Goal: Information Seeking & Learning: Learn about a topic

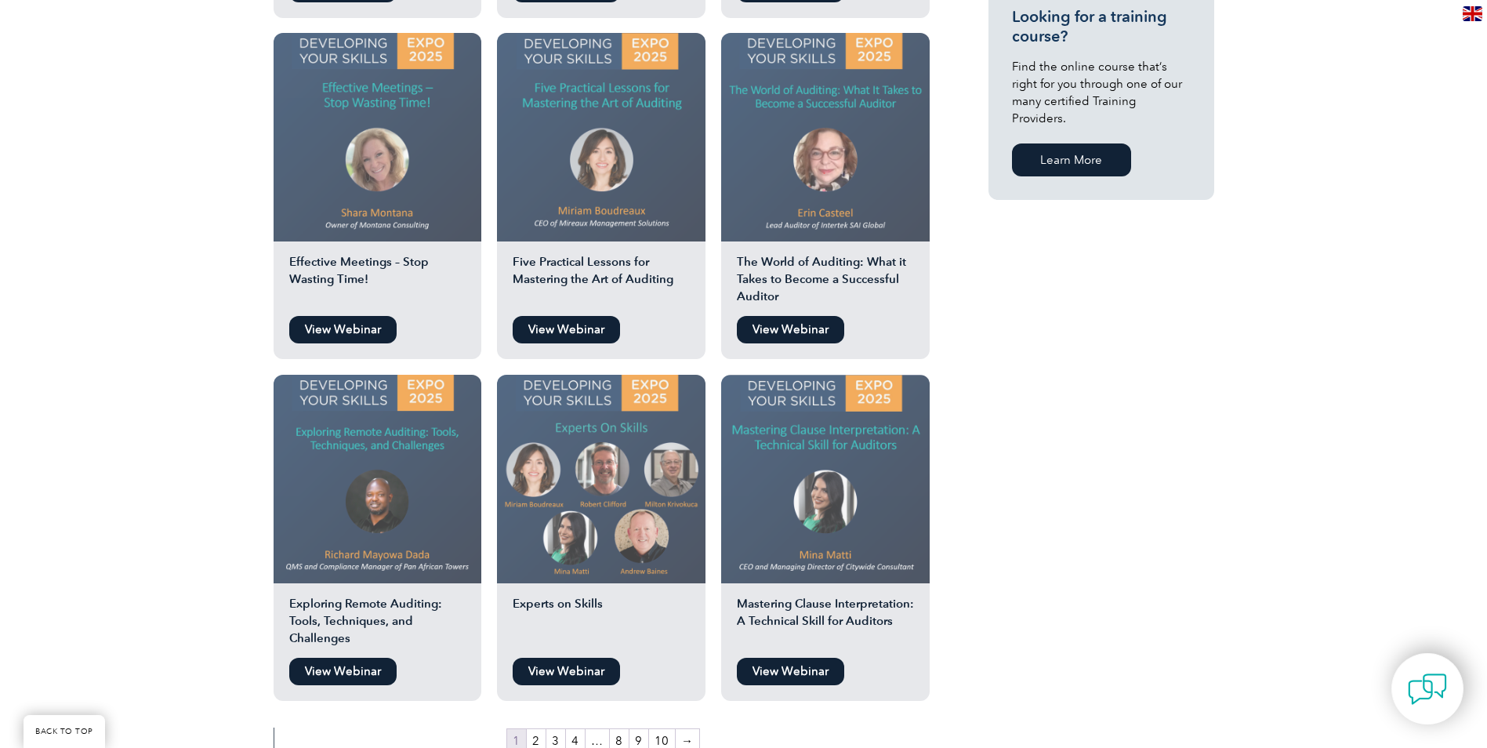
scroll to position [1176, 0]
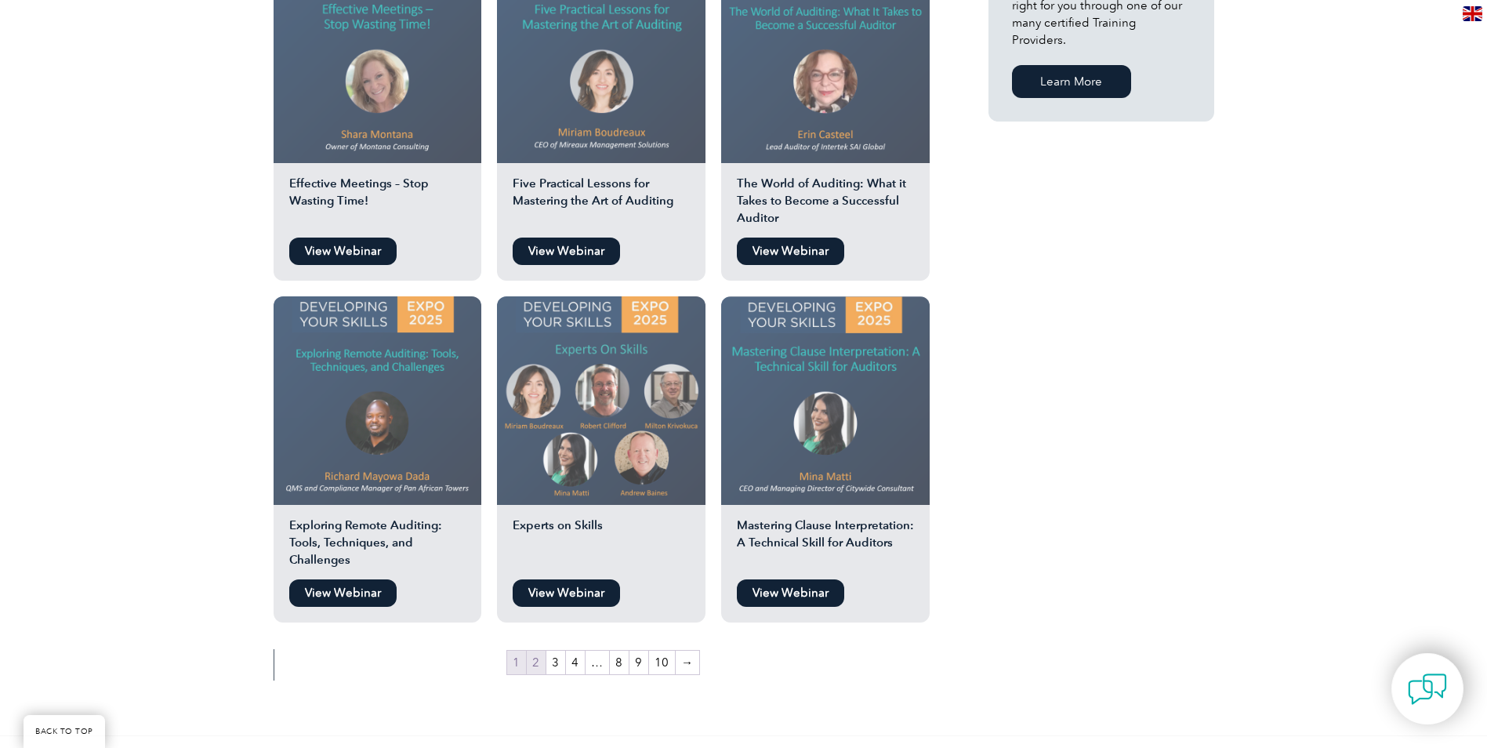
click at [531, 667] on link "2" at bounding box center [536, 662] width 19 height 24
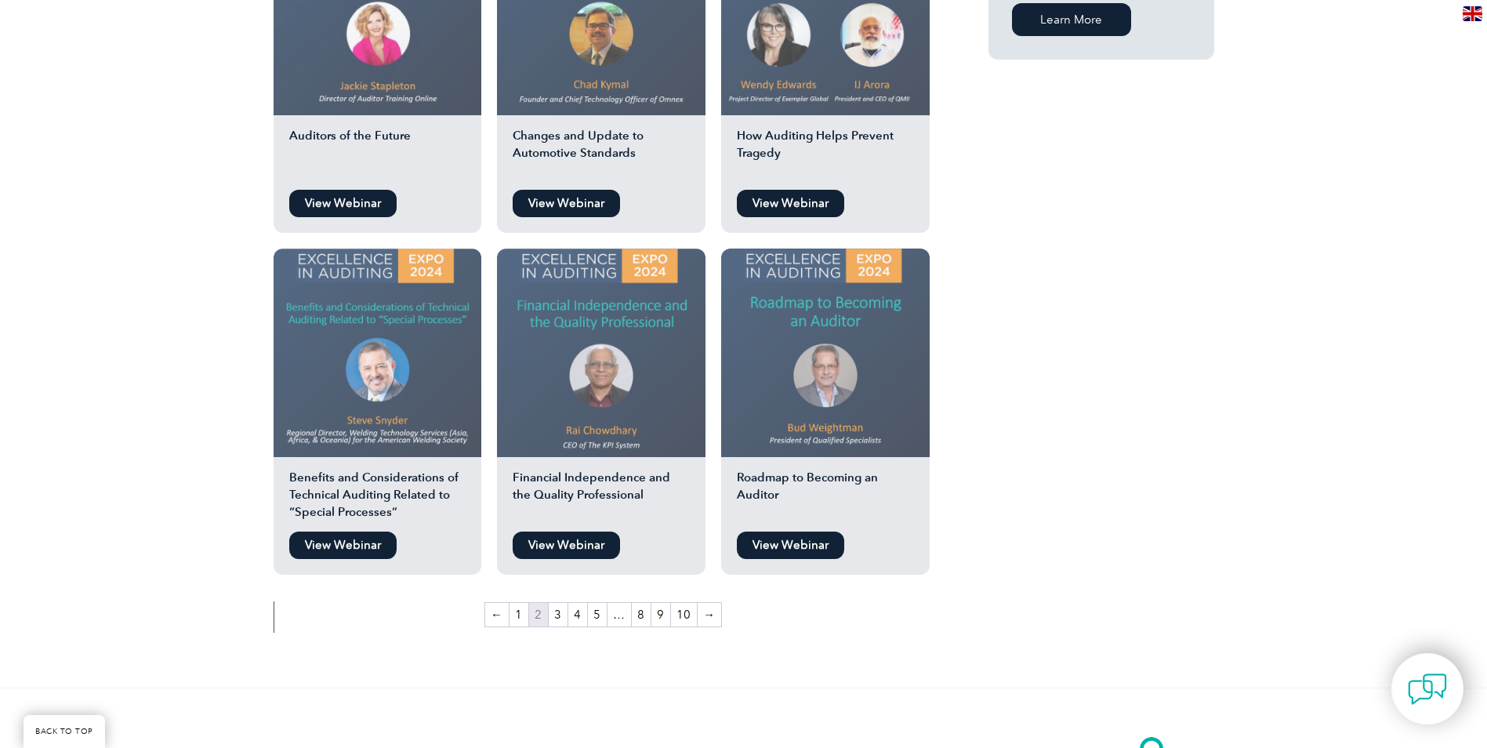
scroll to position [1332, 0]
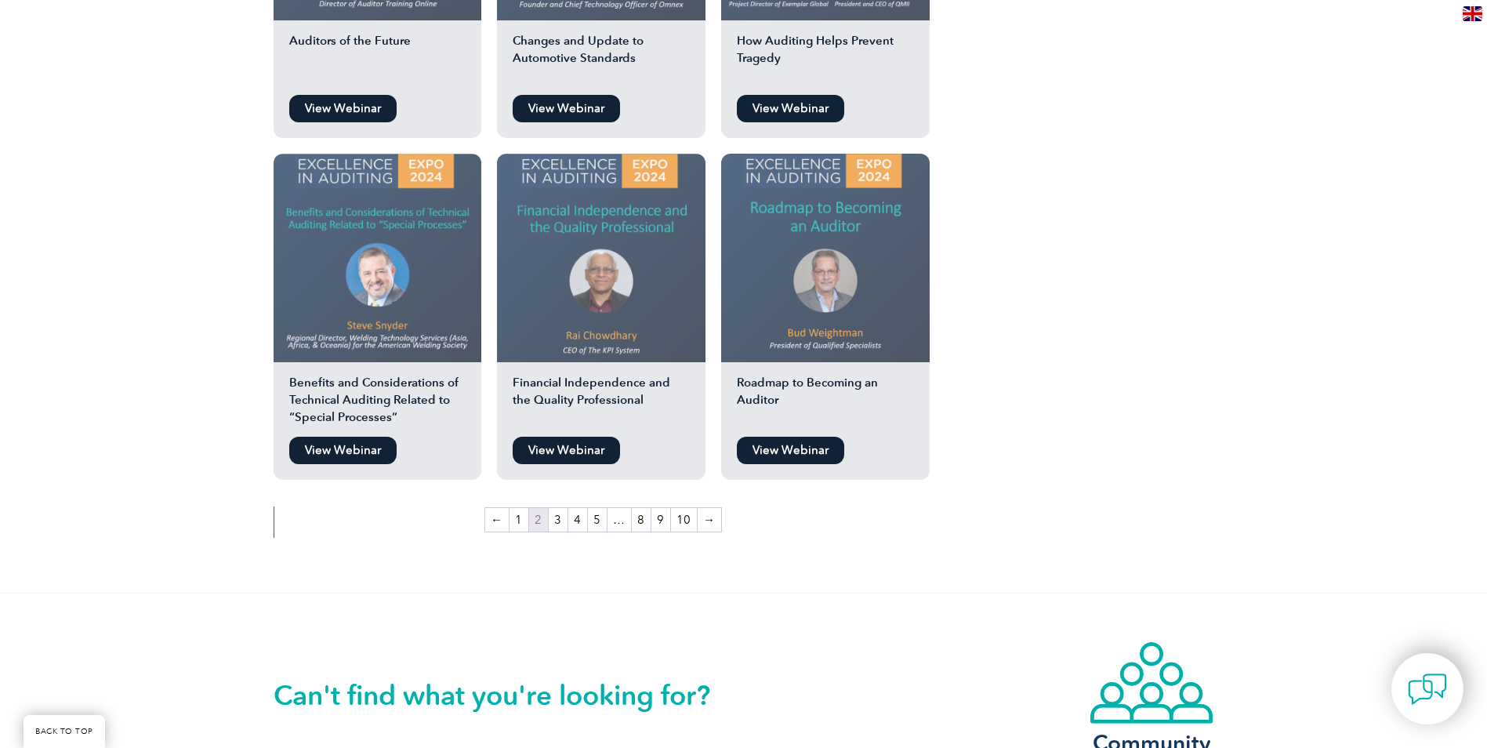
click at [796, 437] on link "View Webinar" at bounding box center [790, 450] width 107 height 27
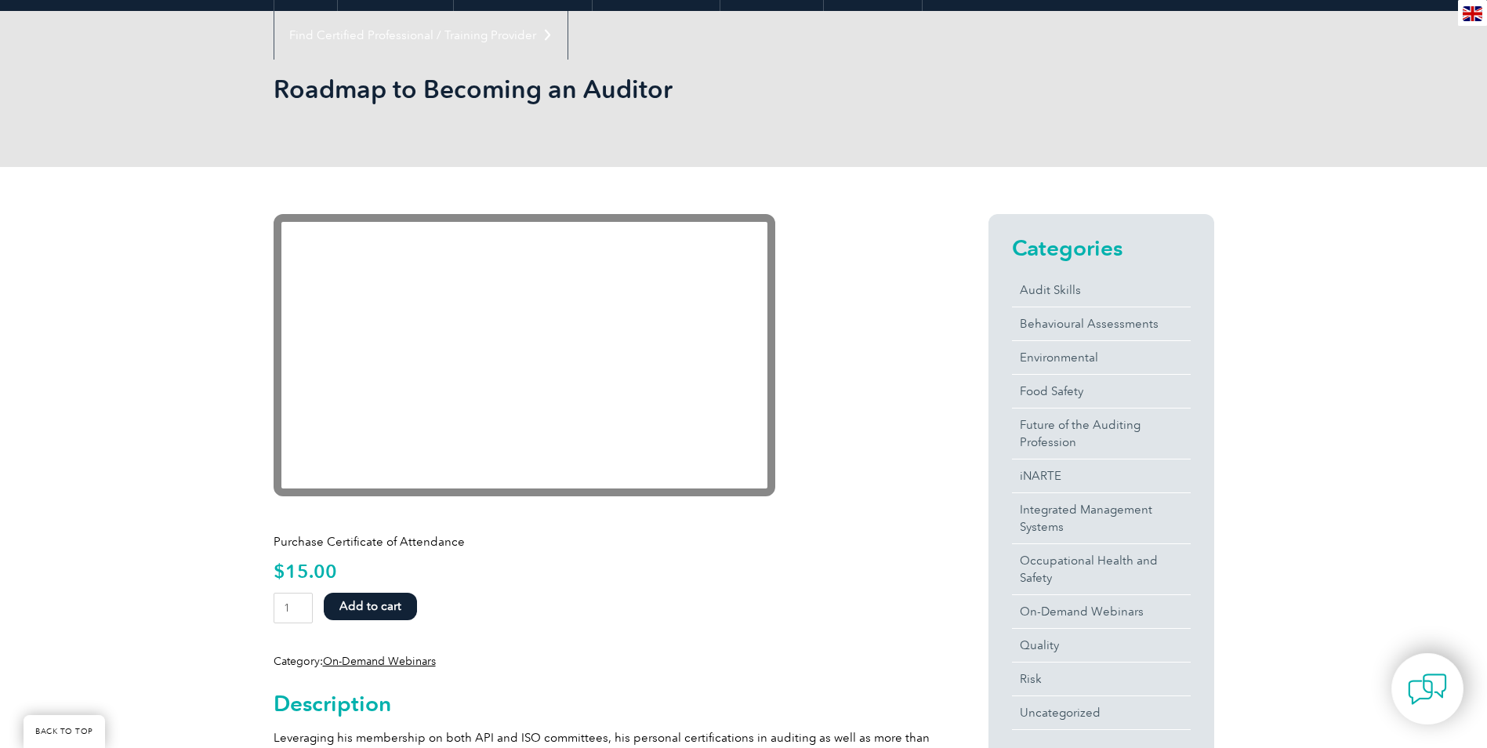
scroll to position [157, 0]
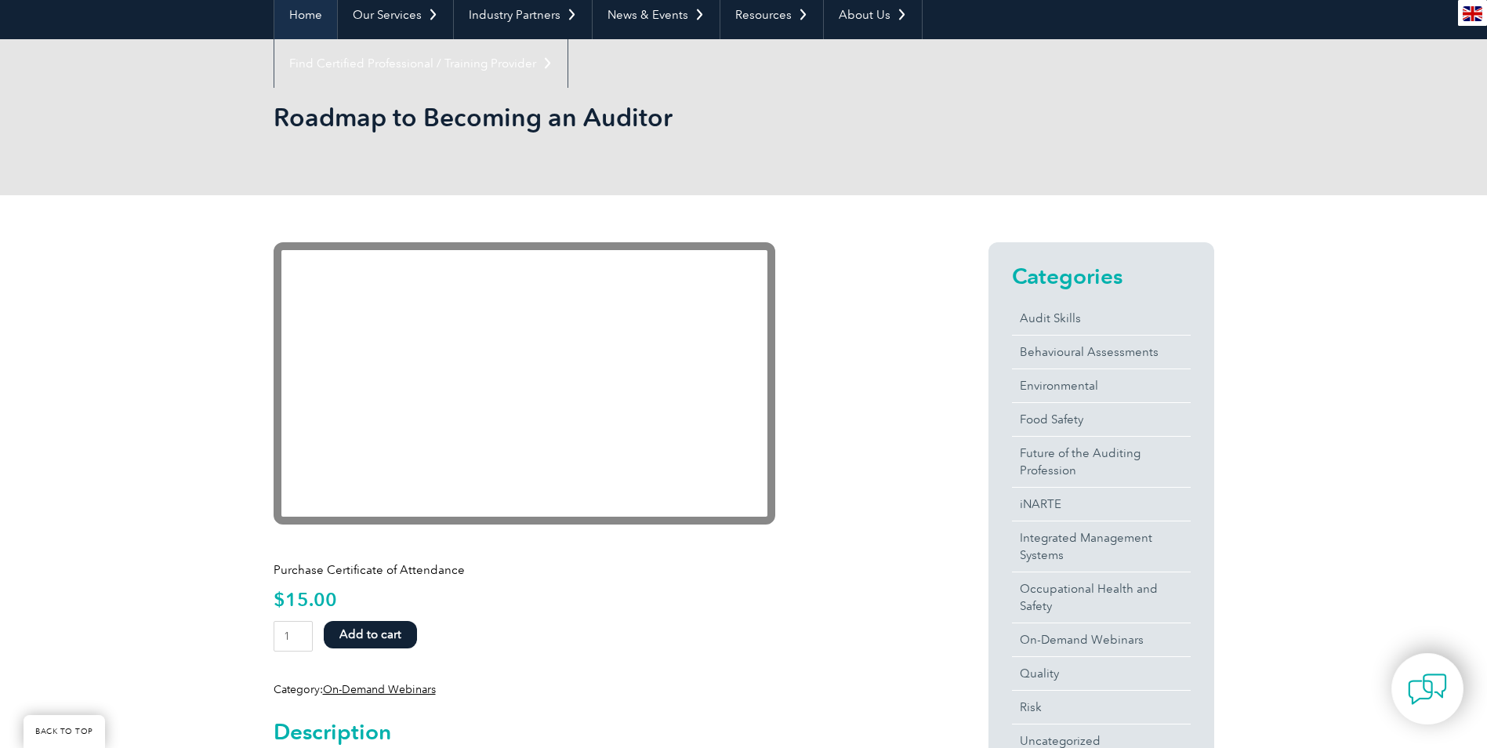
click at [310, 17] on link "Home" at bounding box center [305, 15] width 63 height 49
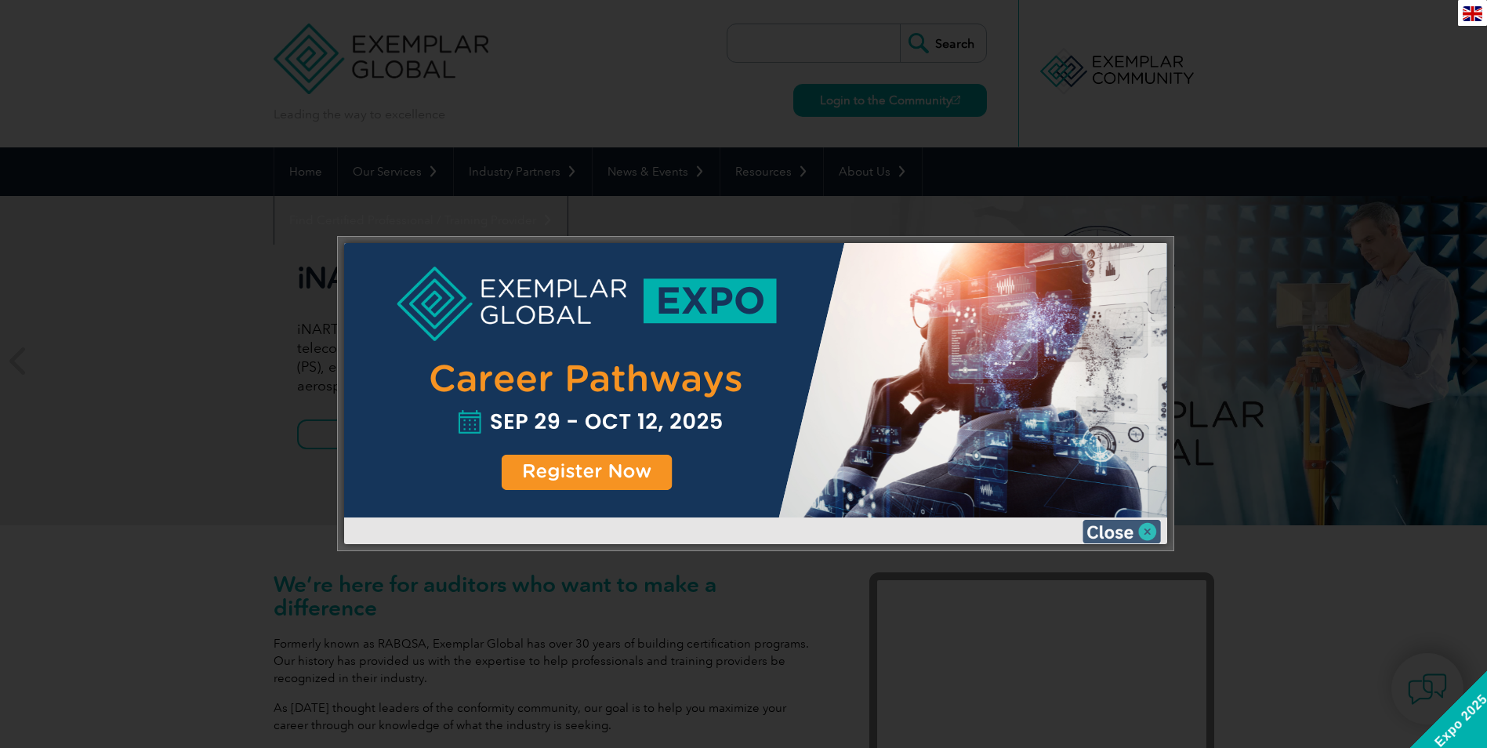
click at [1147, 529] on img at bounding box center [1121, 532] width 78 height 24
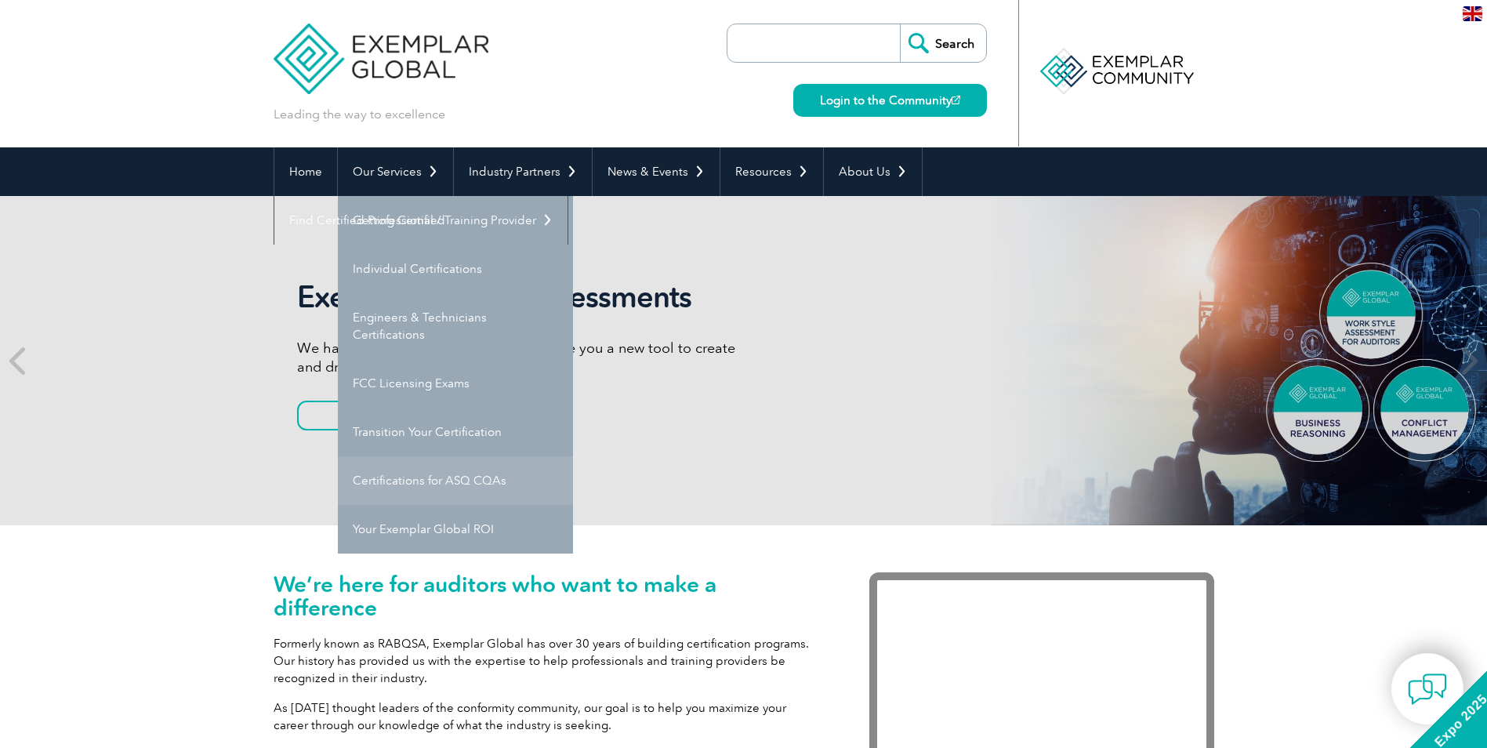
click at [490, 474] on link "Certifications for ASQ CQAs" at bounding box center [455, 480] width 235 height 49
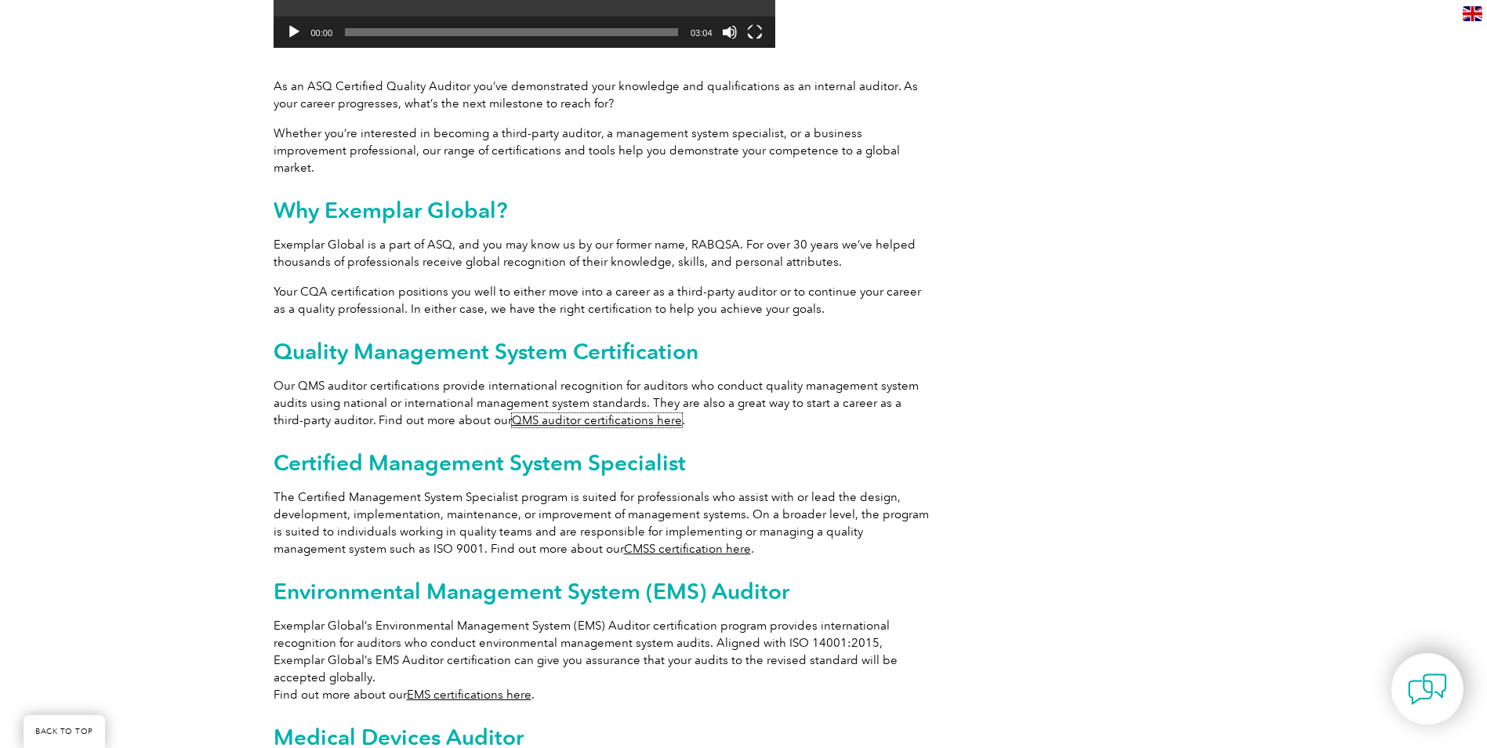
scroll to position [705, 0]
